Goal: Find specific page/section: Find specific page/section

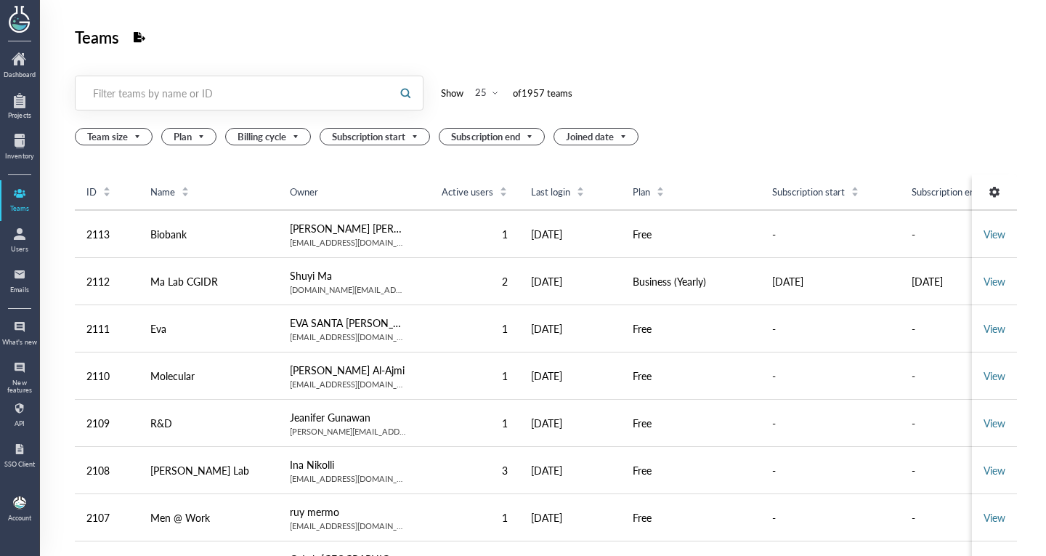
scroll to position [0, 26]
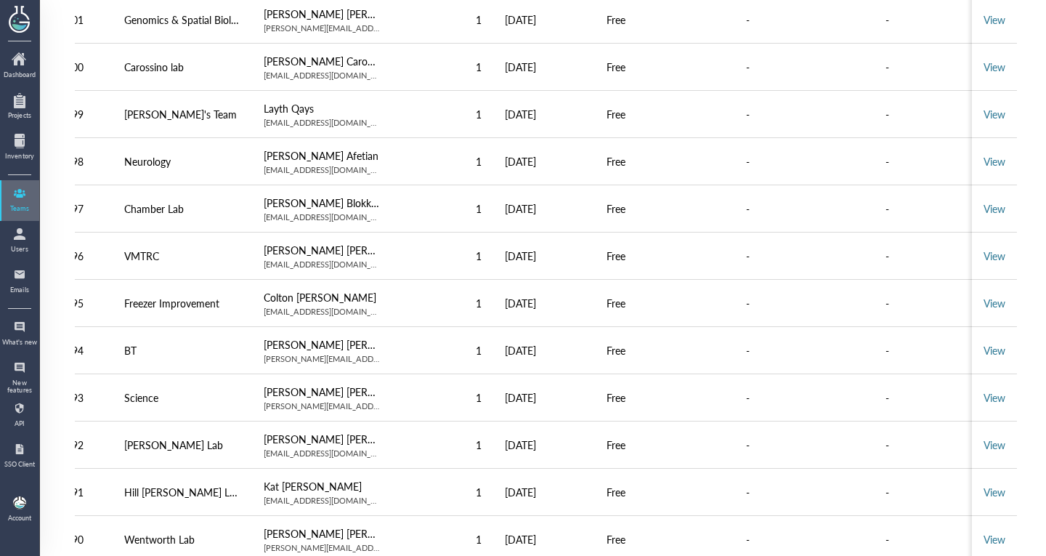
click at [17, 198] on div at bounding box center [19, 193] width 23 height 23
click at [35, 235] on div at bounding box center [19, 233] width 36 height 23
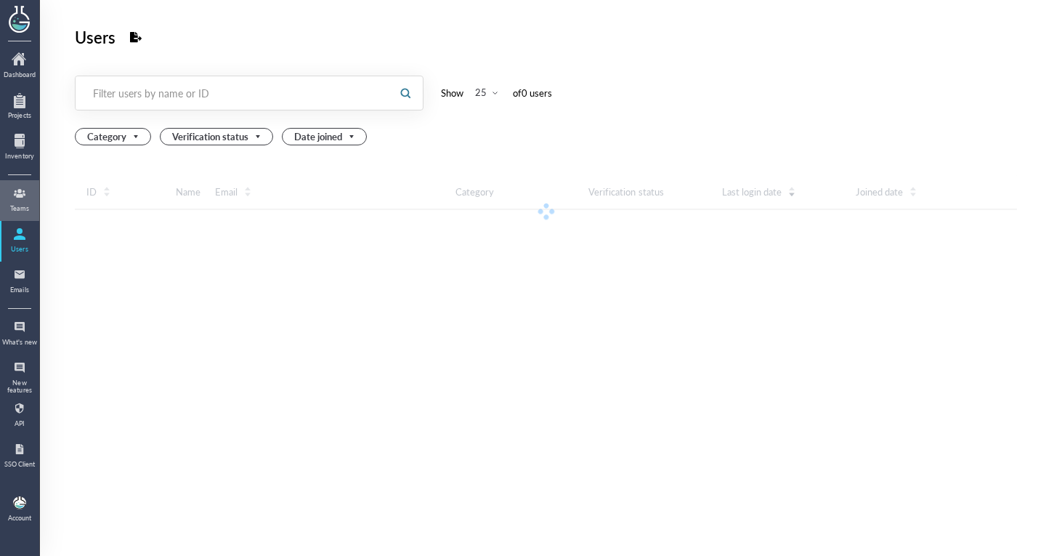
click at [20, 215] on link "Teams" at bounding box center [19, 201] width 36 height 38
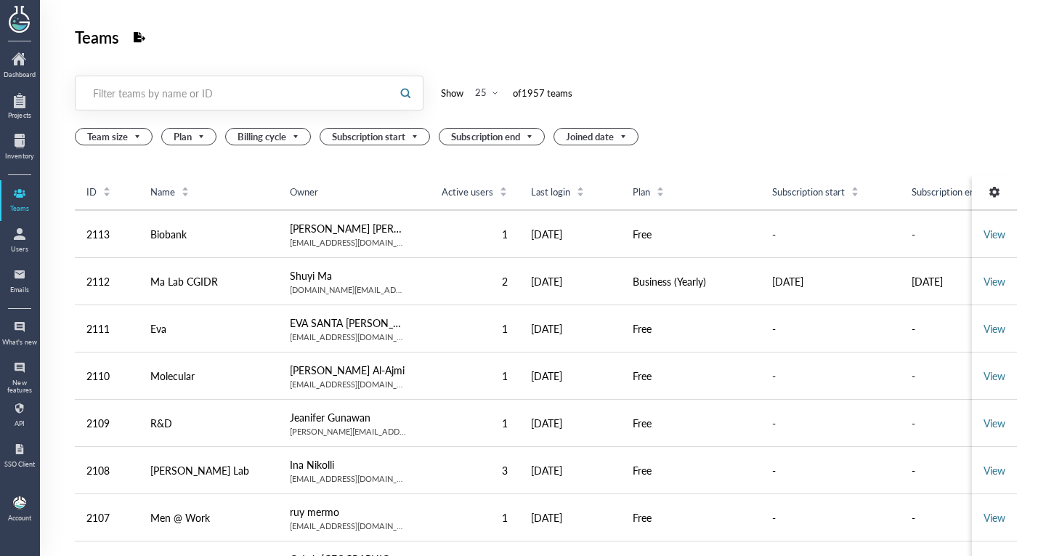
click at [837, 85] on div "Filter teams by name or ID Show 25 of 1957 team s" at bounding box center [546, 93] width 942 height 35
